Goal: Navigation & Orientation: Find specific page/section

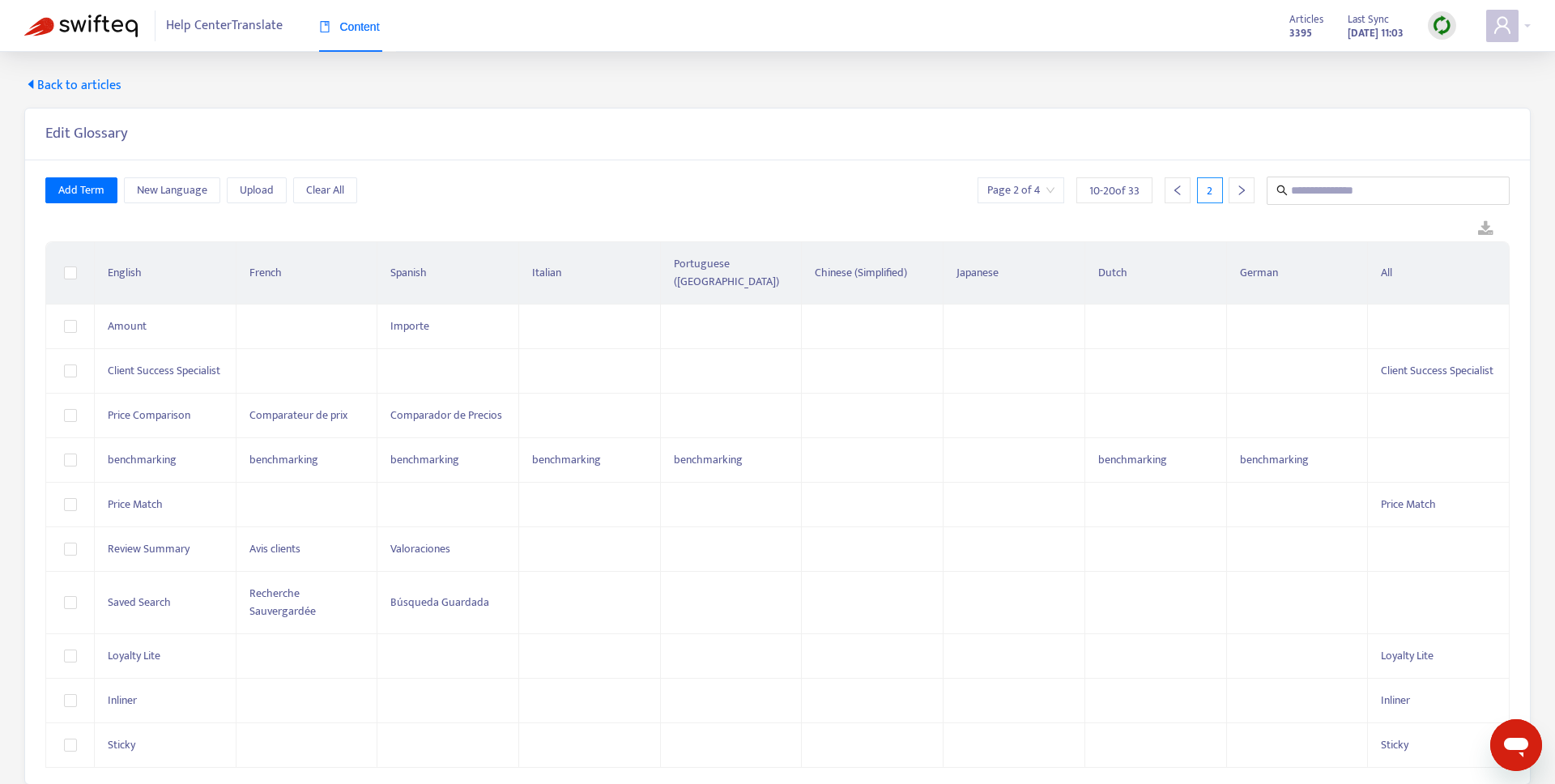
click at [101, 89] on span "Back to articles" at bounding box center [73, 86] width 97 height 19
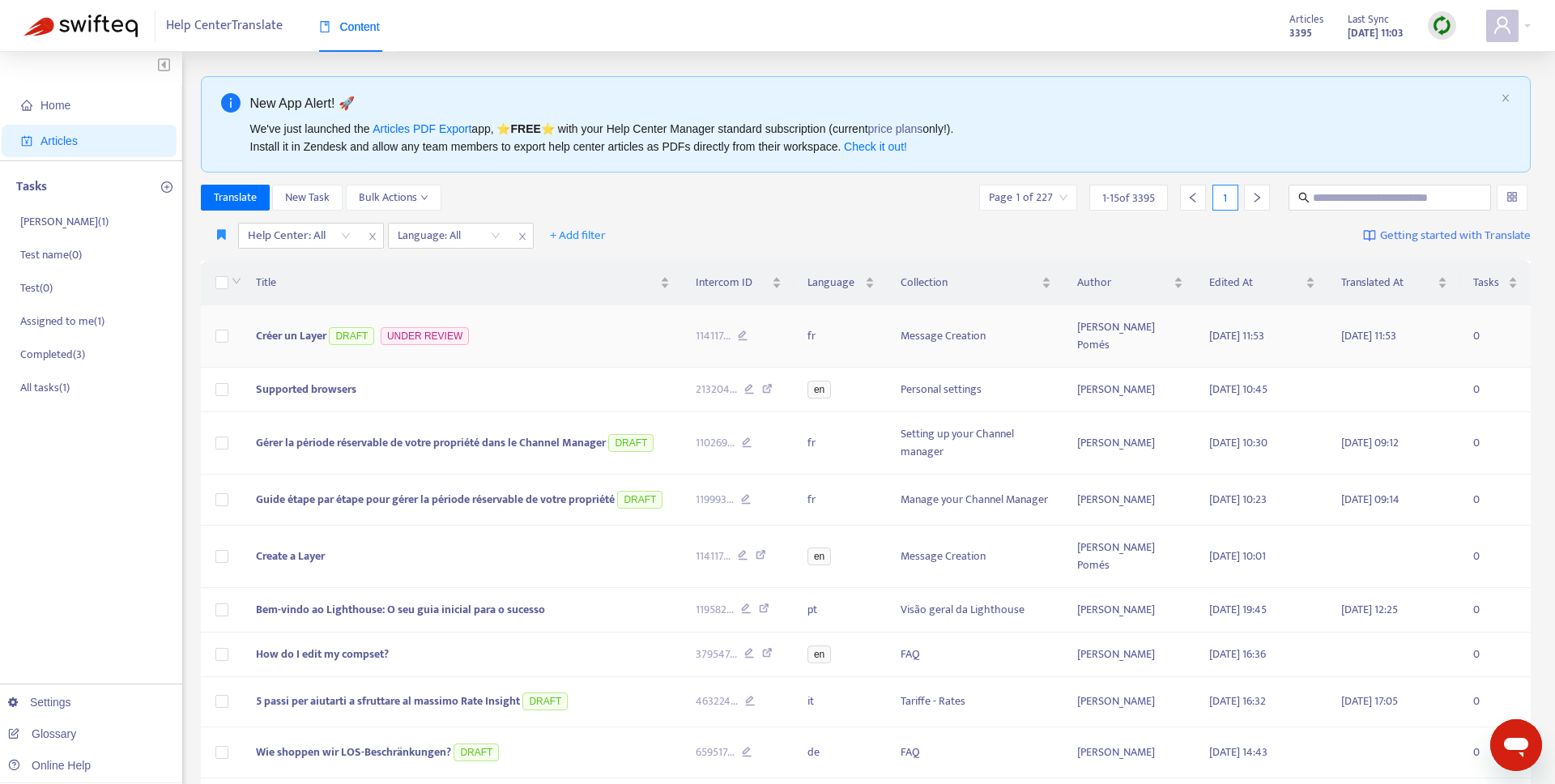
click at [528, 324] on td "Créer un Layer DRAFT UNDER REVIEW" at bounding box center [464, 336] width 441 height 62
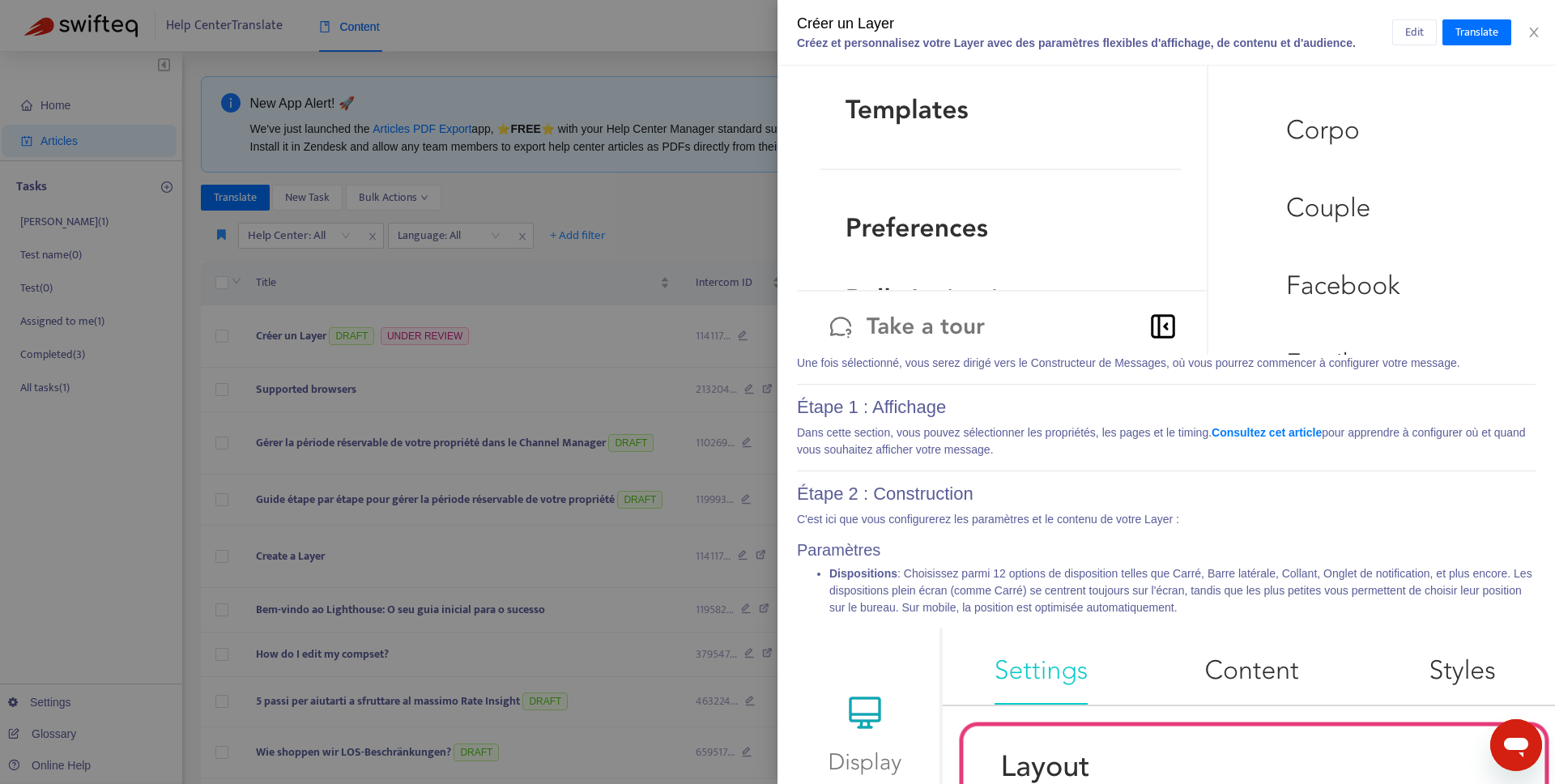
scroll to position [1266, 0]
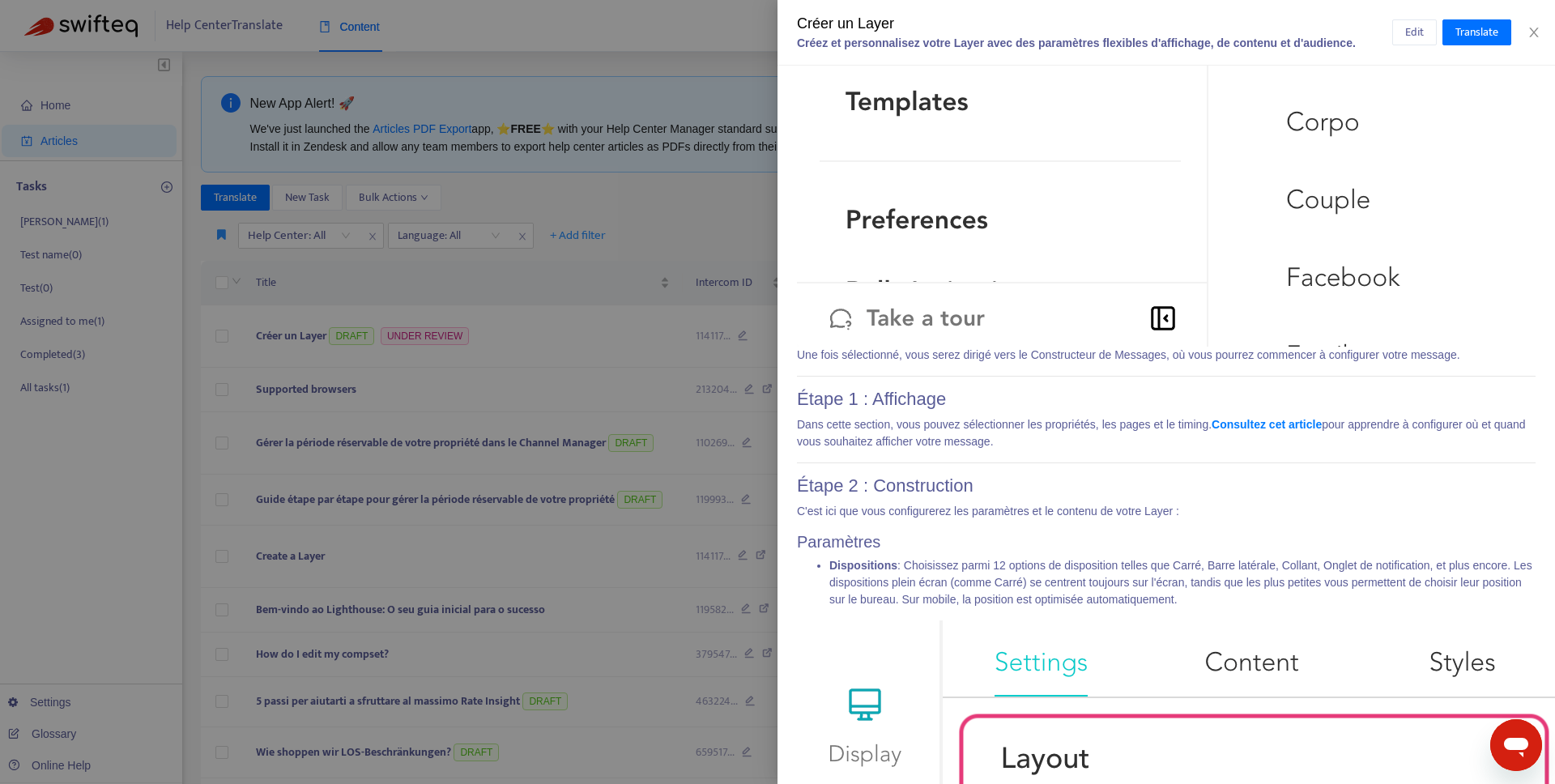
click at [1043, 546] on h2 "Paramètres" at bounding box center [1166, 542] width 738 height 19
click at [508, 400] on div at bounding box center [778, 392] width 1555 height 784
